Goal: Register for event/course

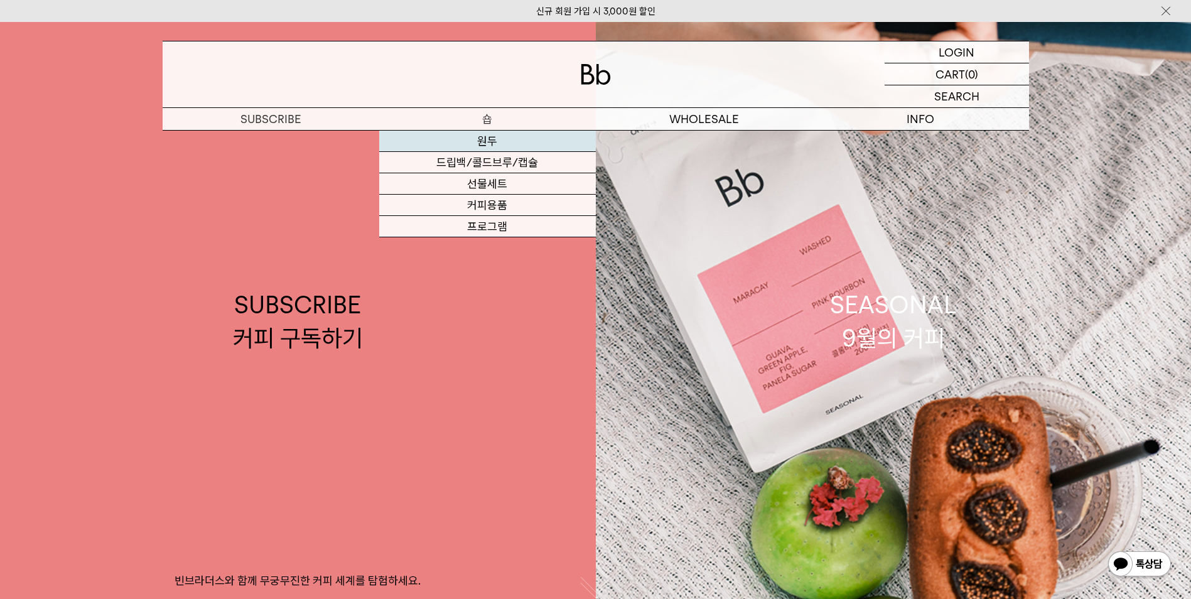
click at [522, 139] on link "원두" at bounding box center [487, 141] width 217 height 21
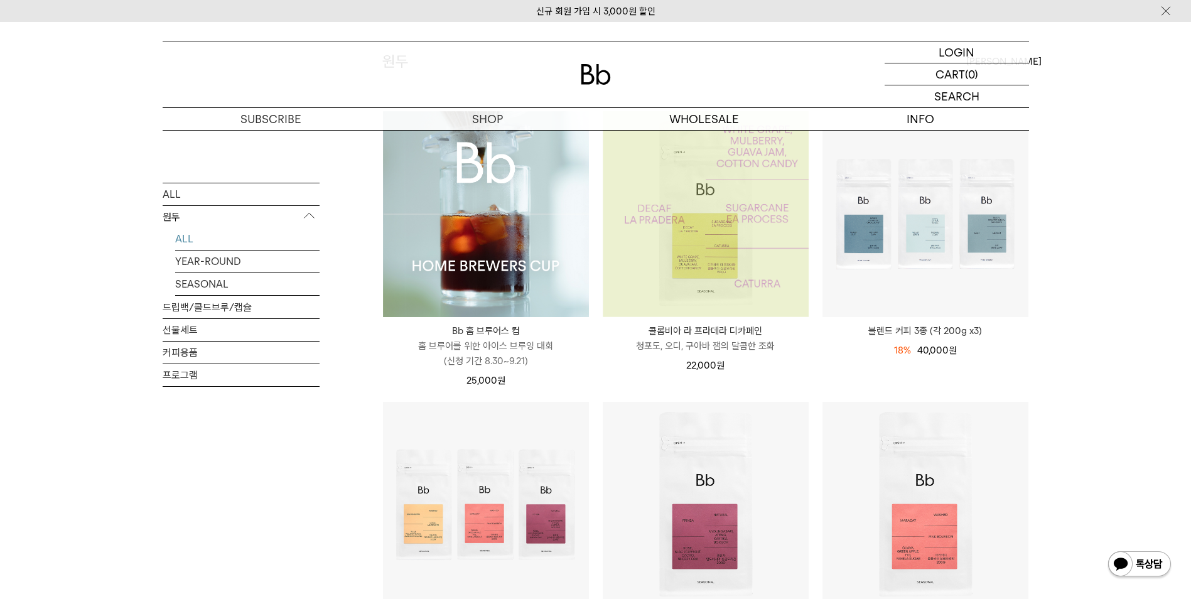
scroll to position [251, 0]
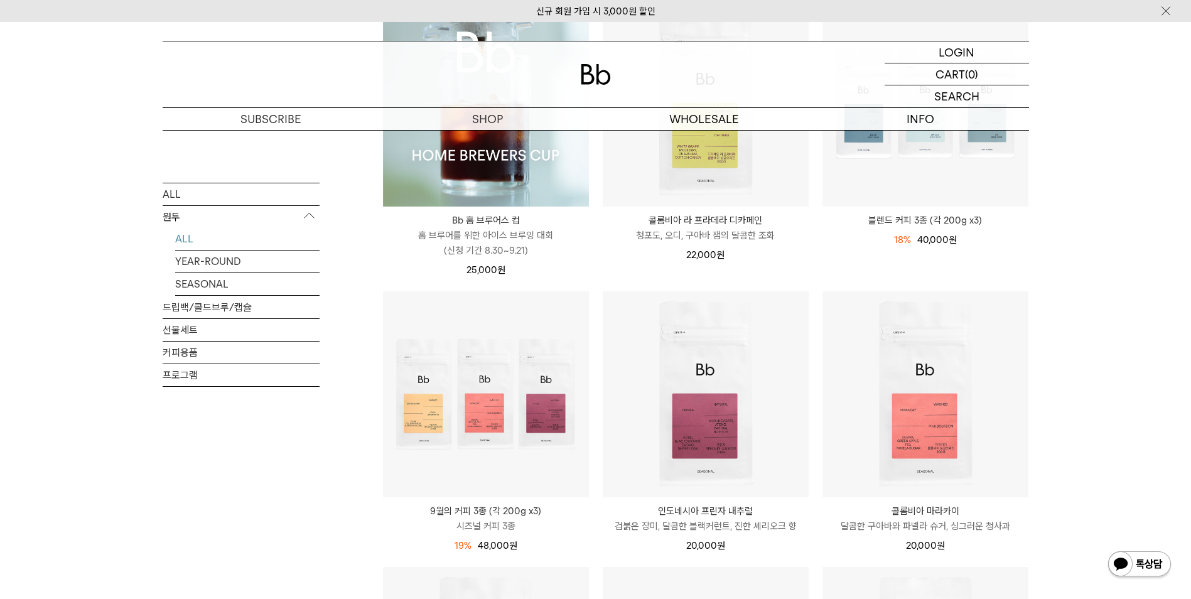
click at [522, 240] on p "홈 브루어를 위한 아이스 브루잉 대회 (신청 기간 8.30~9.21)" at bounding box center [486, 243] width 206 height 30
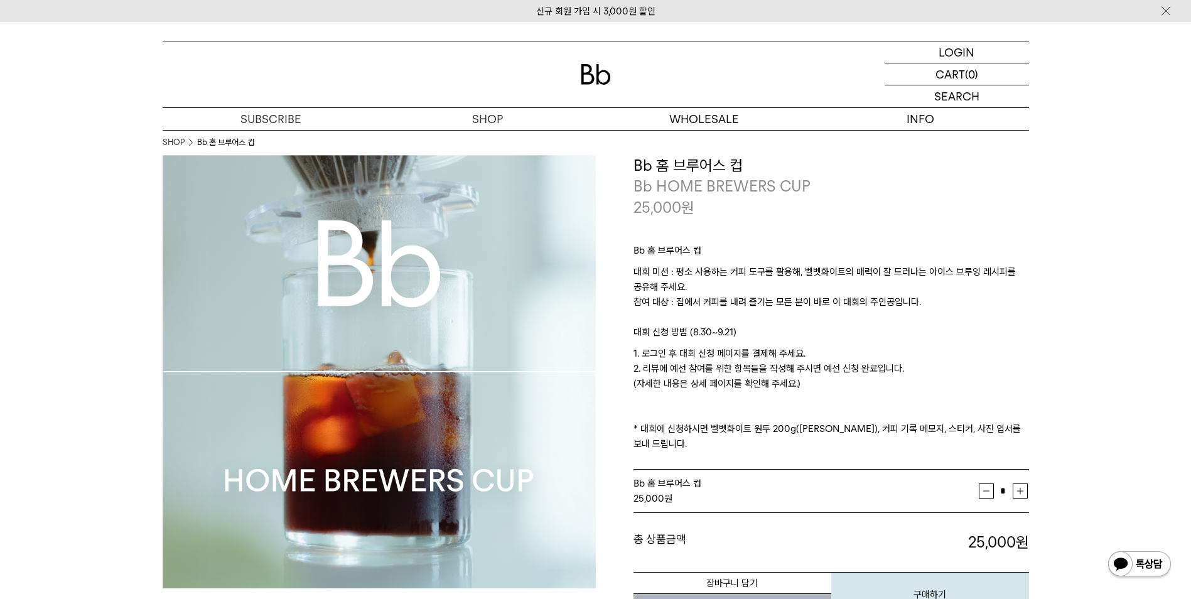
drag, startPoint x: 758, startPoint y: 261, endPoint x: 837, endPoint y: 387, distance: 148.4
click at [837, 387] on div "Bb 홈 브루어스 컵 대회 미션 : 평소 사용하는 커피 도구를 활용해, 벨벳화이트의 매력이 잘 드러나는 아이스 브루잉 레시피를 공유해 주세요.…" at bounding box center [830, 344] width 395 height 252
drag, startPoint x: 837, startPoint y: 387, endPoint x: 849, endPoint y: 425, distance: 40.3
click at [849, 412] on p "1. 로그인 후 대회 신청 페이지를 결제해 주세요. 2. 리뷰에 예선 참여를 위한 항목들을 작성해 주시면 예선 신청 완료입니다. (자세한 내용…" at bounding box center [830, 398] width 395 height 105
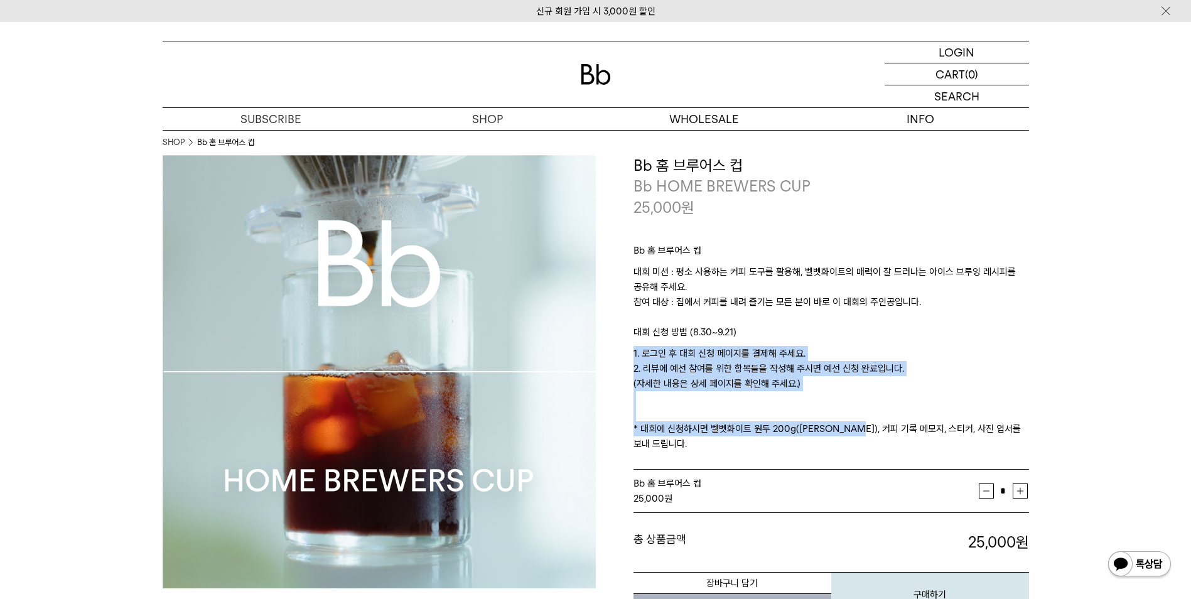
drag, startPoint x: 852, startPoint y: 436, endPoint x: 772, endPoint y: 314, distance: 145.0
click at [772, 314] on div "Bb 홈 브루어스 컵 대회 미션 : 평소 사용하는 커피 도구를 활용해, 벨벳화이트의 매력이 잘 드러나는 아이스 브루잉 레시피를 공유해 주세요.…" at bounding box center [830, 344] width 395 height 252
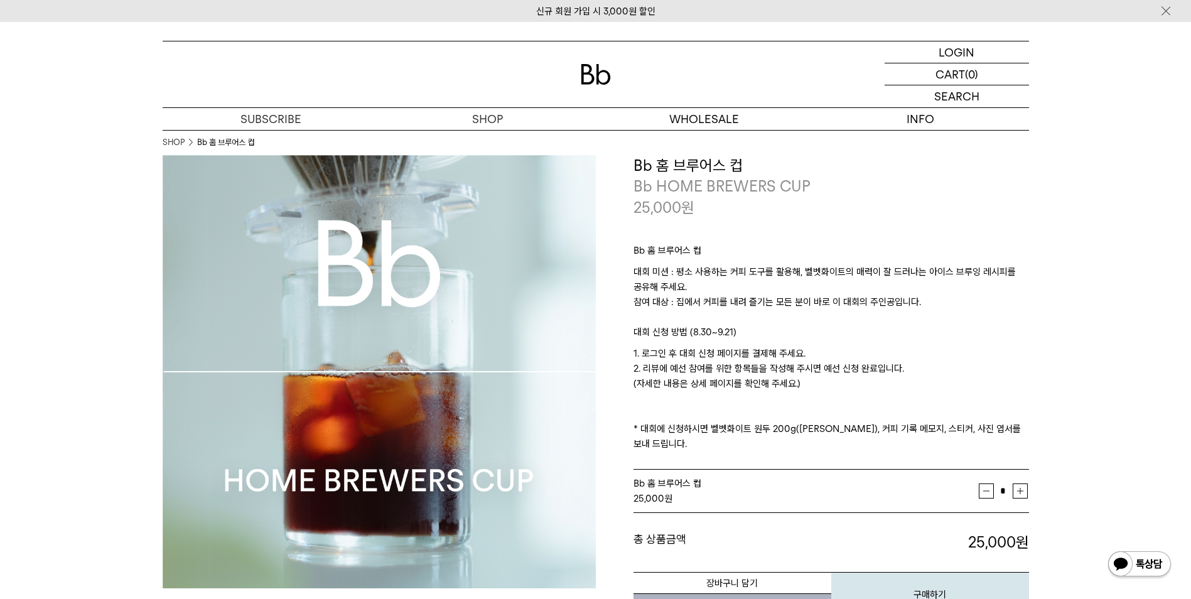
drag, startPoint x: 772, startPoint y: 314, endPoint x: 754, endPoint y: 282, distance: 36.5
click at [761, 299] on p "대회 미션 : 평소 사용하는 커피 도구를 활용해, 벨벳화이트의 매력이 잘 드러나는 아이스 브루잉 레시피를 공유해 주세요. 참여 대상 : 집에서…" at bounding box center [830, 294] width 395 height 60
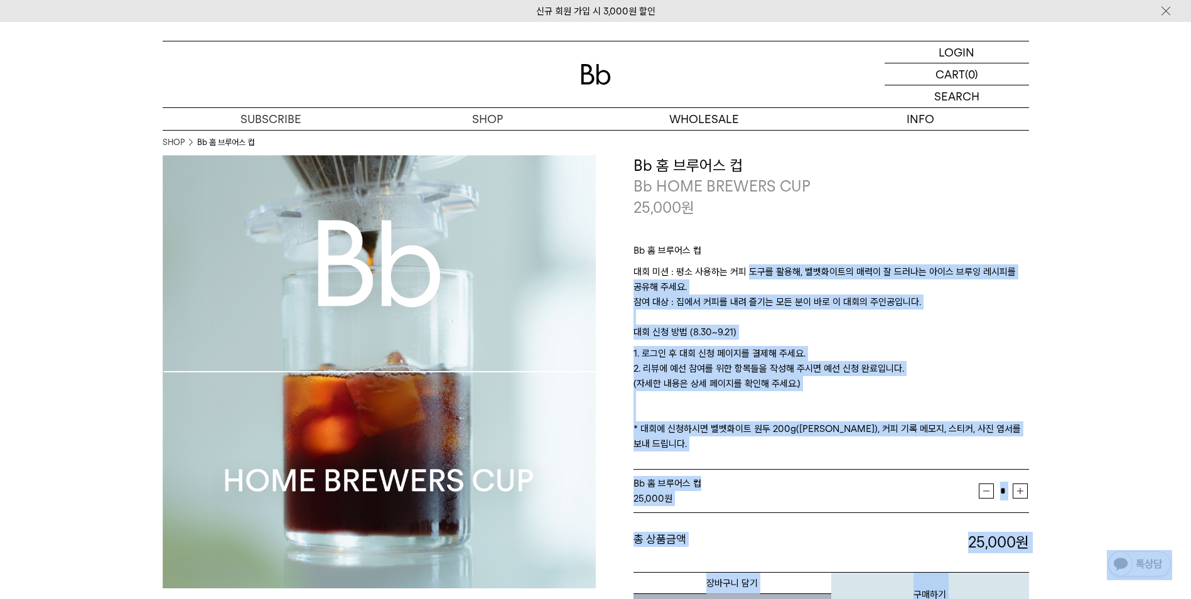
drag, startPoint x: 747, startPoint y: 265, endPoint x: 773, endPoint y: 387, distance: 124.0
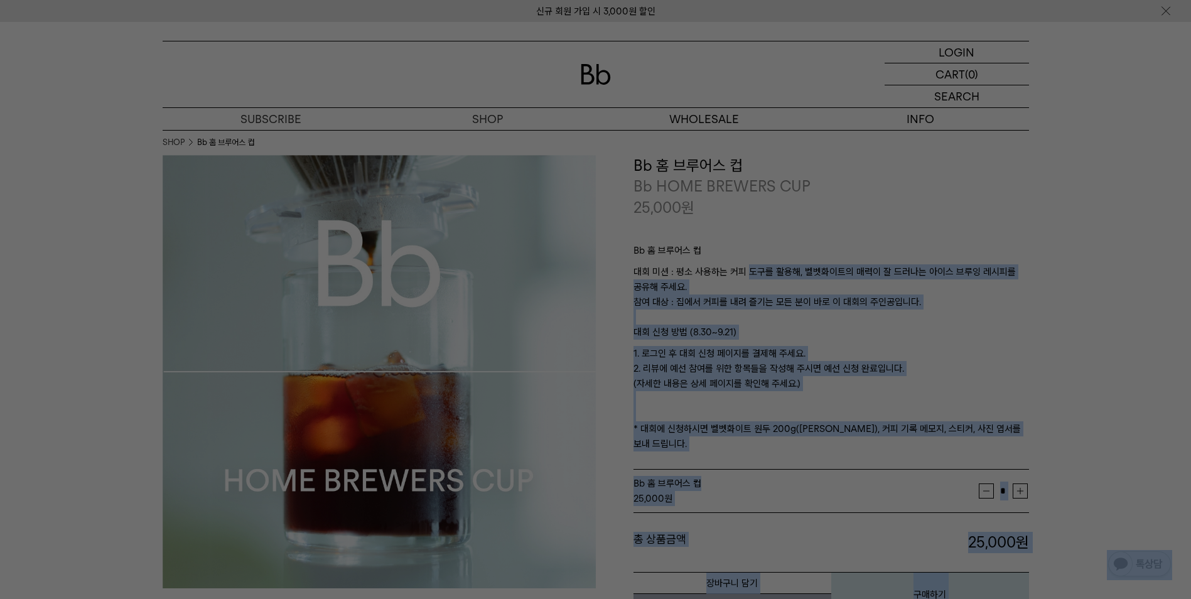
drag, startPoint x: 773, startPoint y: 387, endPoint x: 780, endPoint y: 410, distance: 24.8
click at [780, 410] on div at bounding box center [595, 299] width 1191 height 599
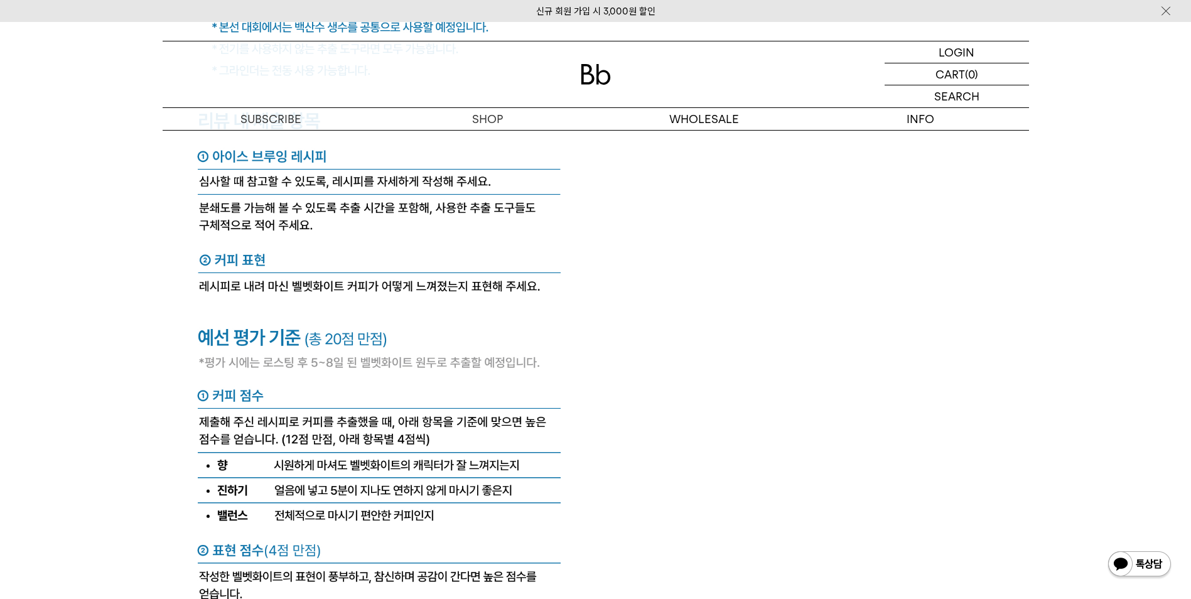
scroll to position [5146, 0]
